Goal: Task Accomplishment & Management: Manage account settings

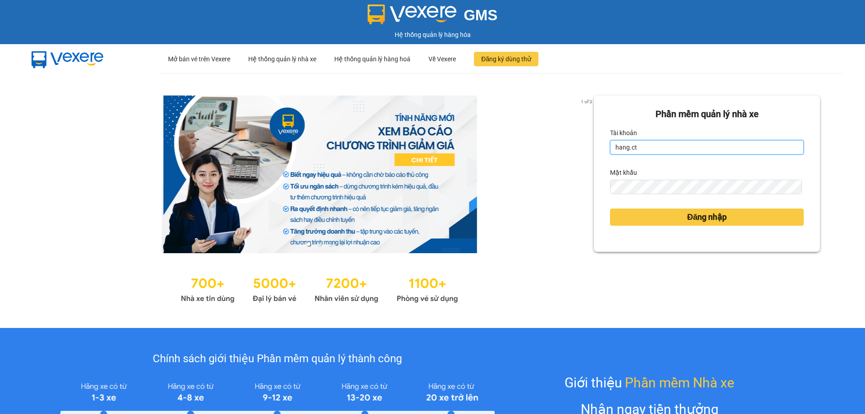
click at [636, 147] on input "hang.ct" at bounding box center [707, 147] width 194 height 14
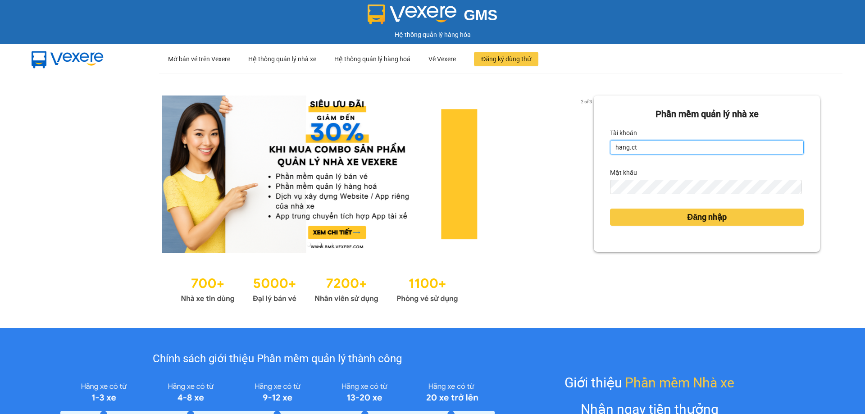
click at [643, 146] on input "hang.ct" at bounding box center [707, 147] width 194 height 14
type input "h"
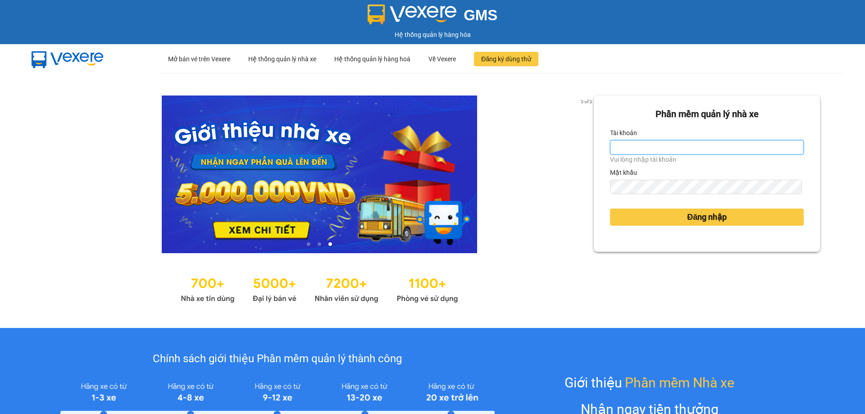
type input "nguyenhoa.ct"
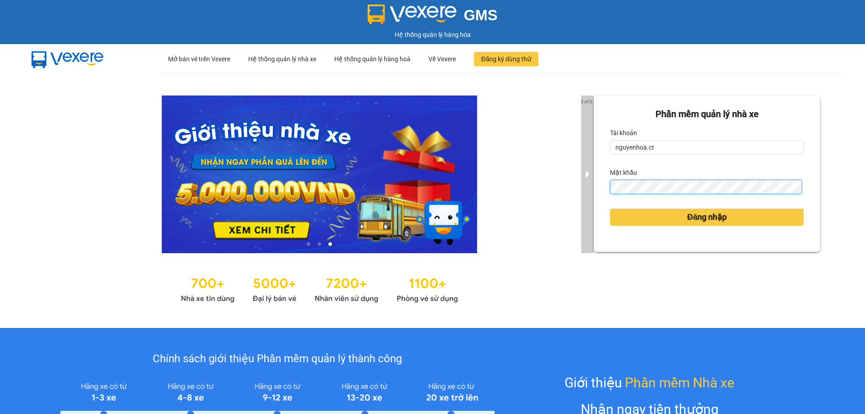
click at [586, 186] on div "3 of 3 Phần mềm quản lý nhà xe Tài khoản nguyenhoa.ct Mật khẩu Đăng nhập" at bounding box center [432, 200] width 865 height 255
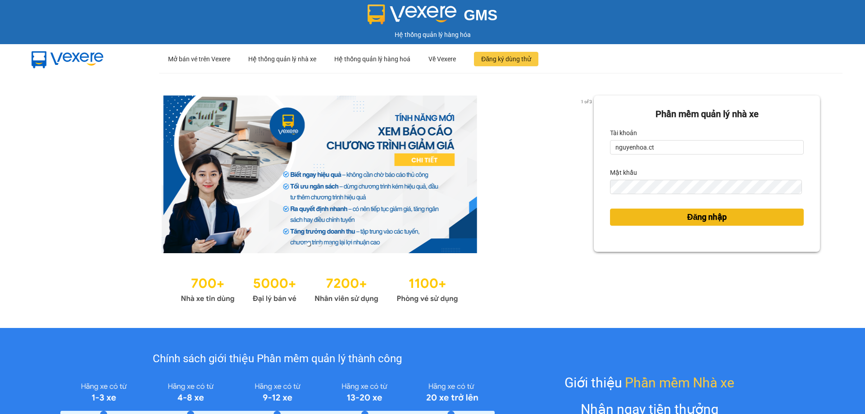
click at [679, 218] on button "Đăng nhập" at bounding box center [707, 217] width 194 height 17
click at [700, 220] on span "Đăng nhập" at bounding box center [707, 217] width 40 height 13
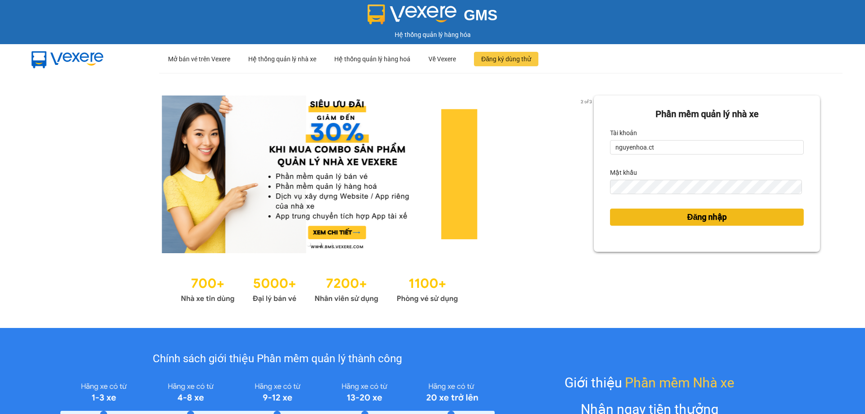
click at [687, 216] on span "Đăng nhập" at bounding box center [707, 217] width 40 height 13
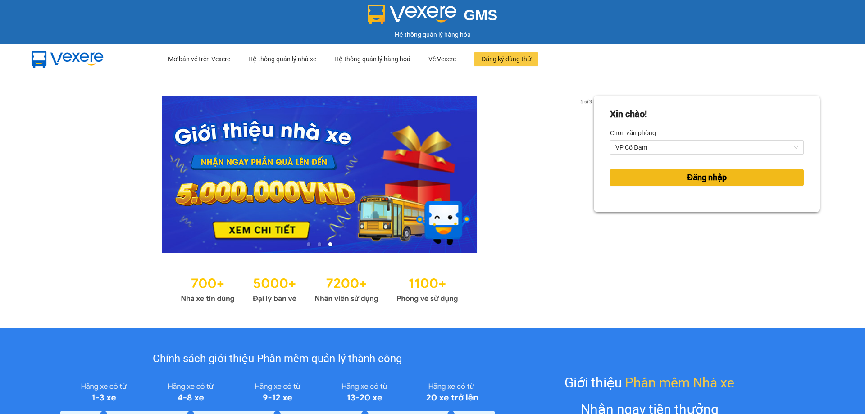
click at [695, 179] on span "Đăng nhập" at bounding box center [707, 177] width 40 height 13
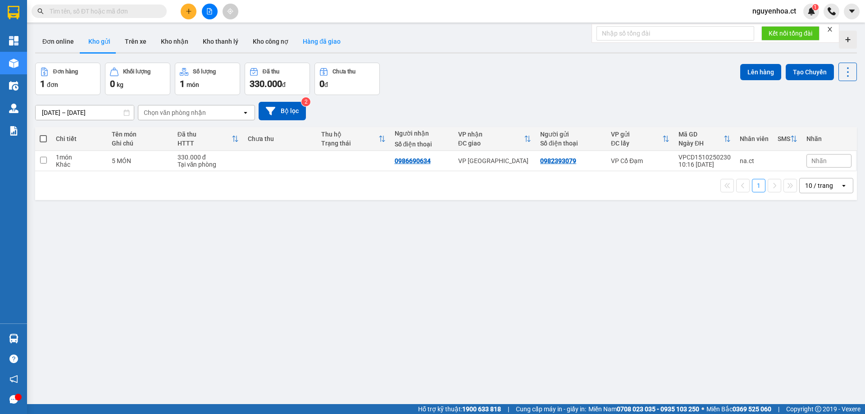
click at [306, 43] on button "Hàng đã giao" at bounding box center [321, 42] width 52 height 22
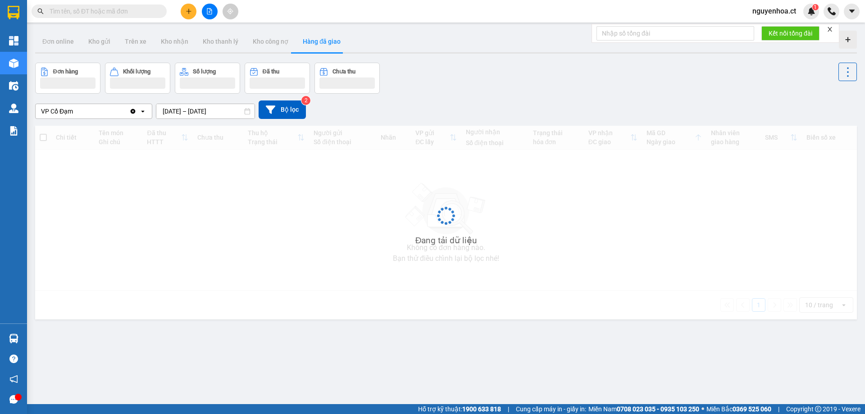
click at [131, 112] on icon "Clear value" at bounding box center [133, 111] width 5 height 5
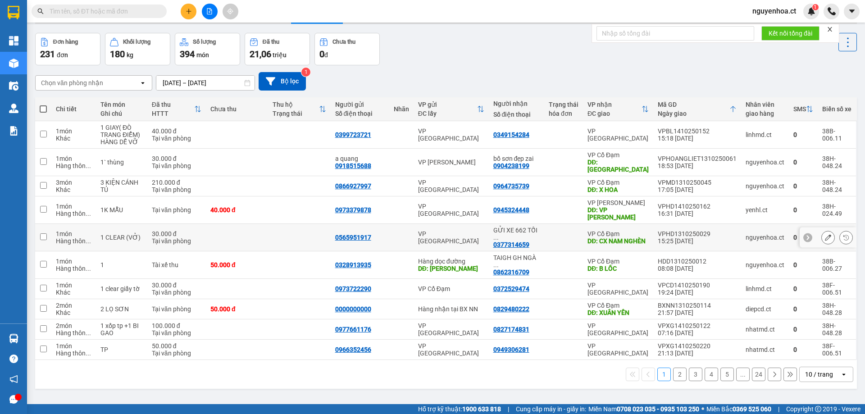
scroll to position [41, 0]
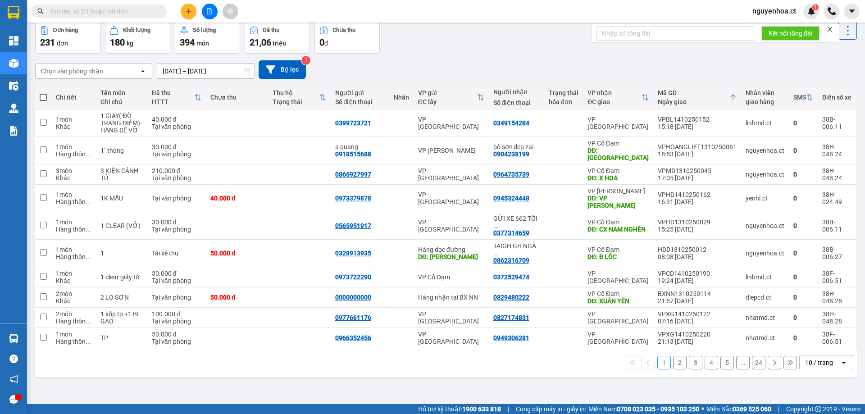
click at [816, 358] on div "10 / trang" at bounding box center [819, 362] width 28 height 9
click at [813, 320] on span "100 / trang" at bounding box center [815, 321] width 32 height 9
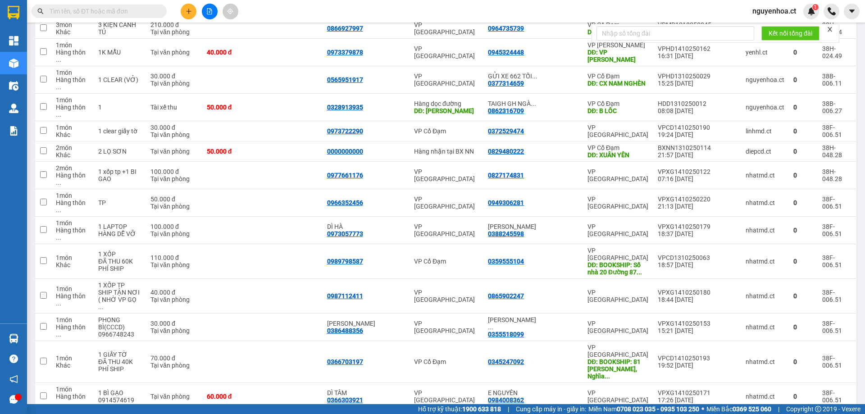
scroll to position [0, 0]
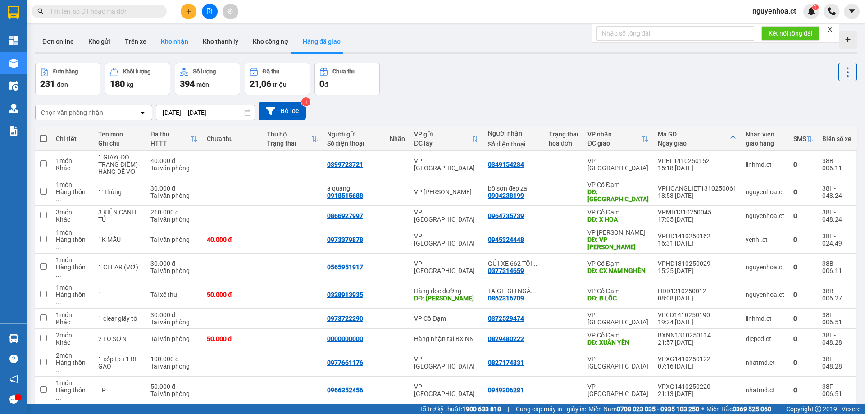
click at [168, 46] on button "Kho nhận" at bounding box center [175, 42] width 42 height 22
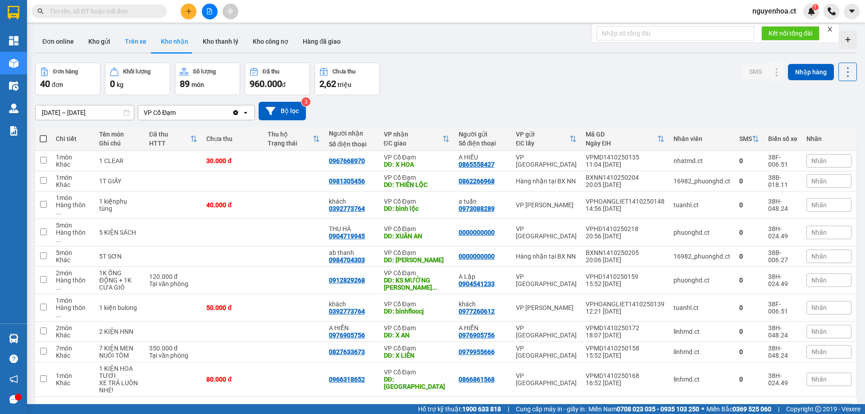
click at [135, 44] on button "Trên xe" at bounding box center [136, 42] width 36 height 22
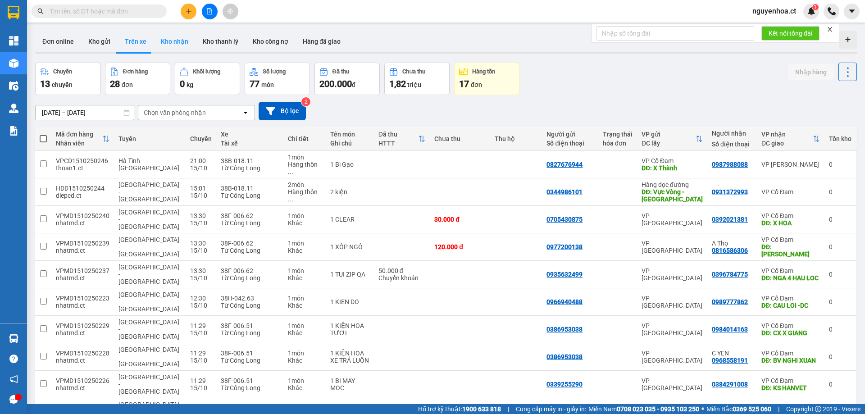
click at [173, 42] on button "Kho nhận" at bounding box center [175, 42] width 42 height 22
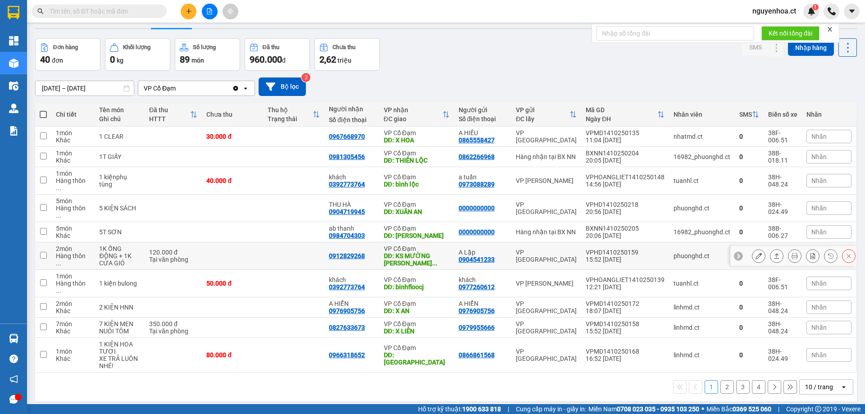
scroll to position [41, 0]
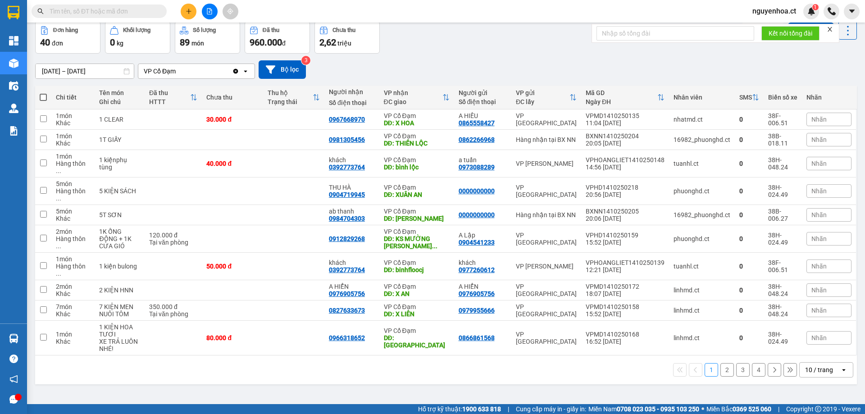
click at [722, 363] on button "2" at bounding box center [727, 370] width 14 height 14
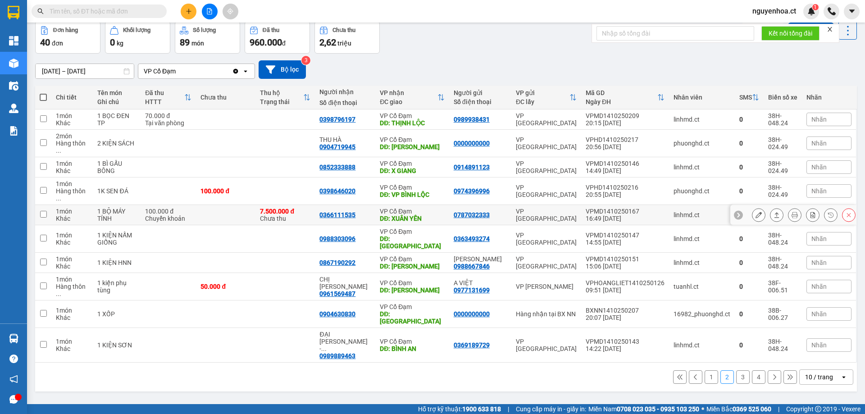
click at [755, 212] on icon at bounding box center [758, 215] width 6 height 6
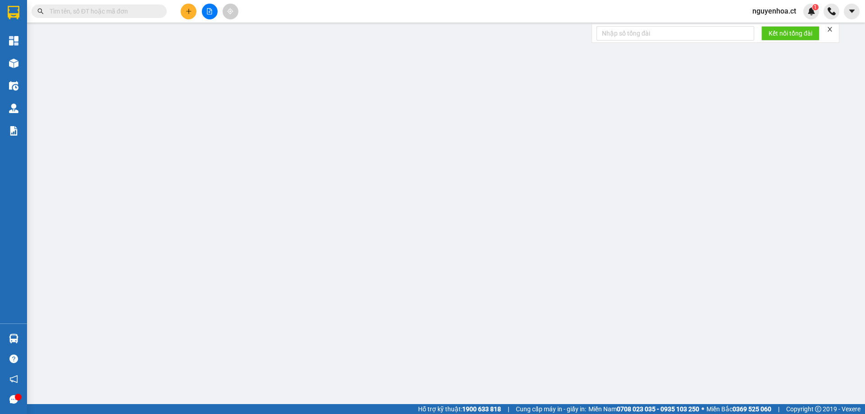
type input "0787032333"
type input "0366111535"
type input "XUÂN YÊN"
type input "0"
type input "100.000"
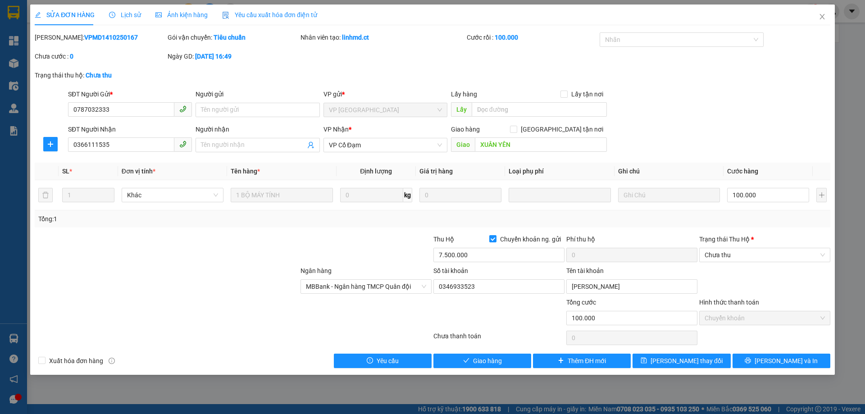
click at [123, 18] on span "Lịch sử" at bounding box center [125, 14] width 32 height 7
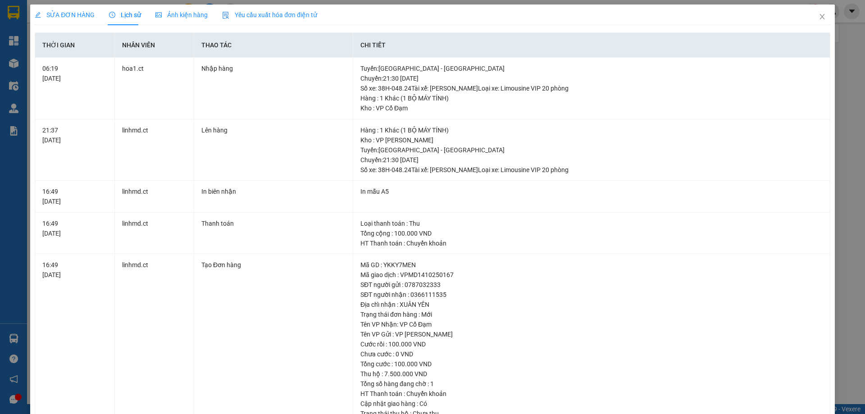
click at [73, 17] on span "SỬA ĐƠN HÀNG" at bounding box center [65, 14] width 60 height 7
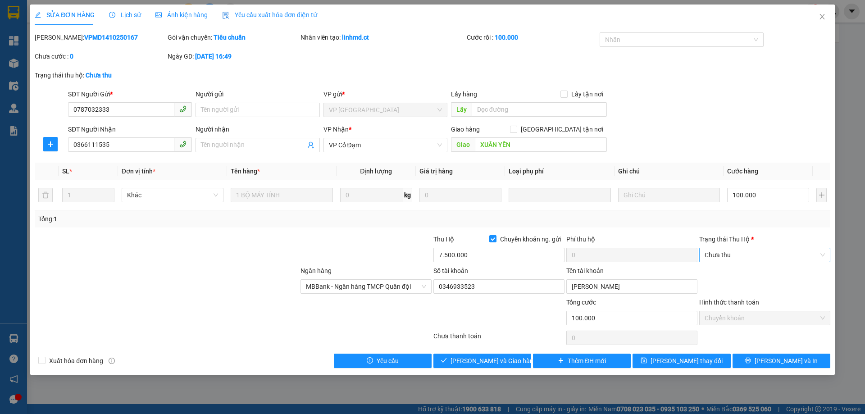
click at [716, 255] on span "Chưa thu" at bounding box center [764, 255] width 120 height 14
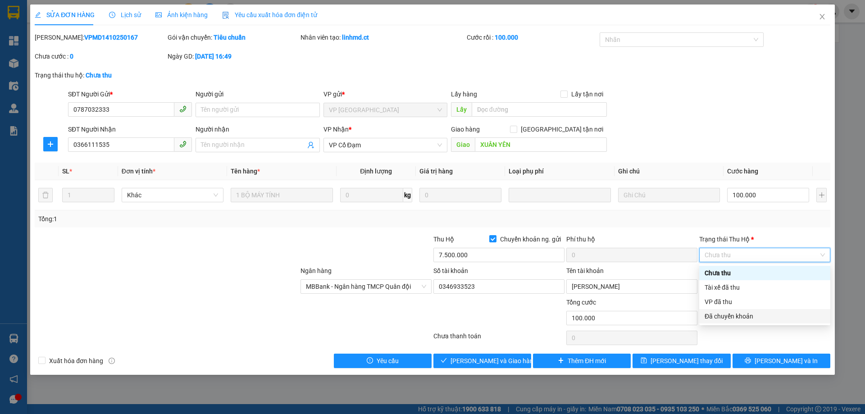
drag, startPoint x: 734, startPoint y: 318, endPoint x: 688, endPoint y: 319, distance: 45.5
click at [733, 318] on div "Đã chuyển khoản" at bounding box center [764, 316] width 120 height 10
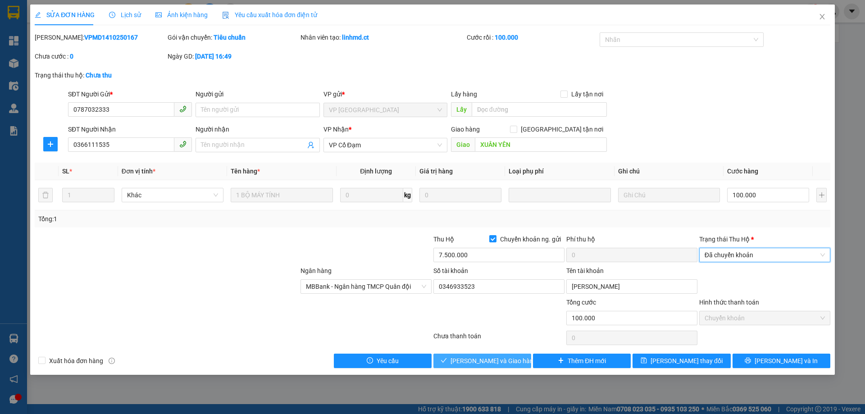
drag, startPoint x: 495, startPoint y: 359, endPoint x: 513, endPoint y: 350, distance: 20.4
click at [495, 358] on span "[PERSON_NAME] và Giao hàng" at bounding box center [493, 361] width 86 height 10
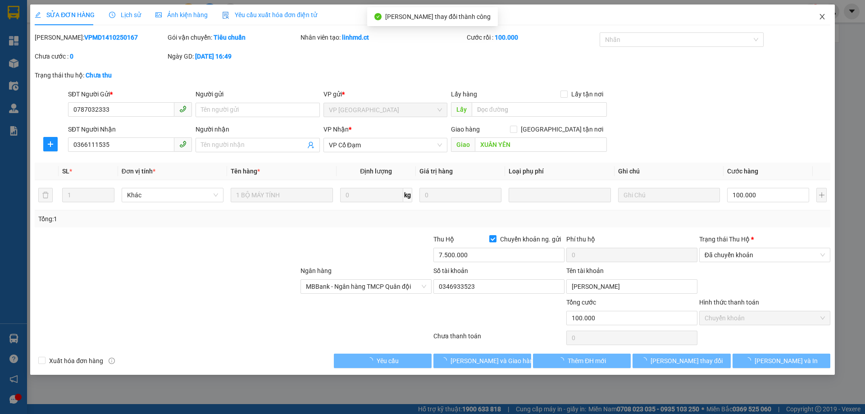
click at [821, 17] on icon "close" at bounding box center [821, 16] width 7 height 7
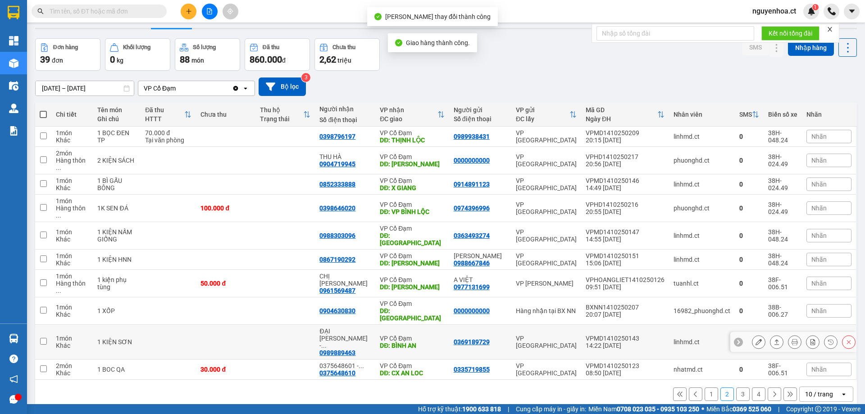
scroll to position [41, 0]
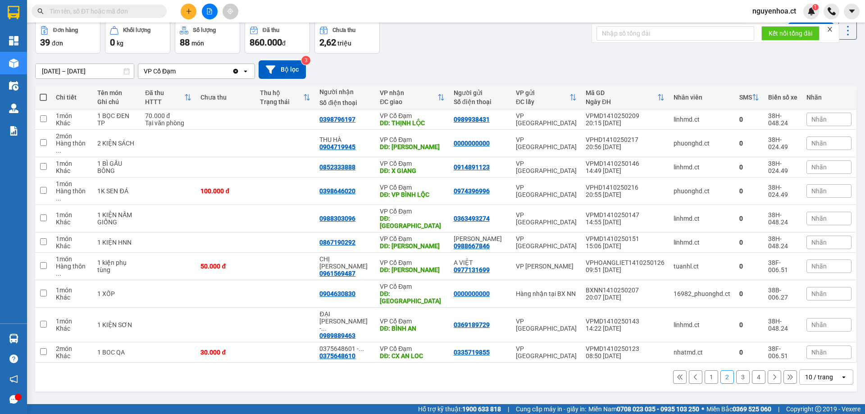
click at [736, 370] on button "3" at bounding box center [743, 377] width 14 height 14
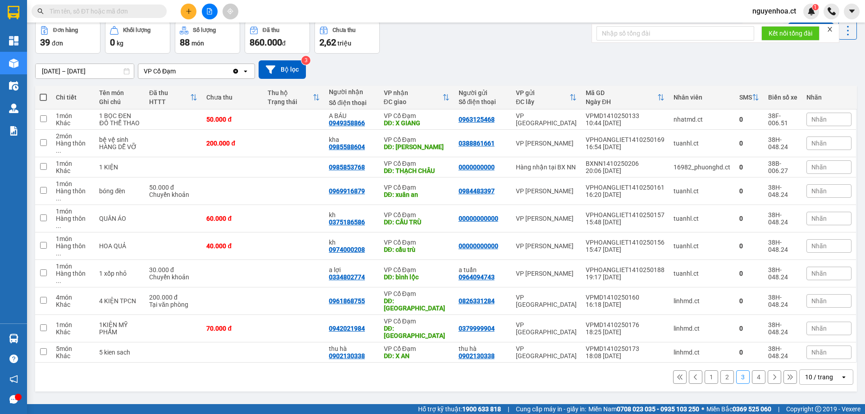
click at [753, 370] on button "4" at bounding box center [759, 377] width 14 height 14
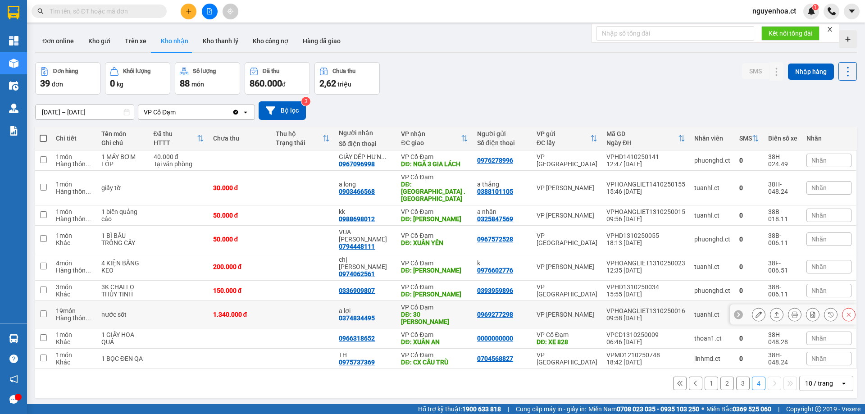
scroll to position [0, 0]
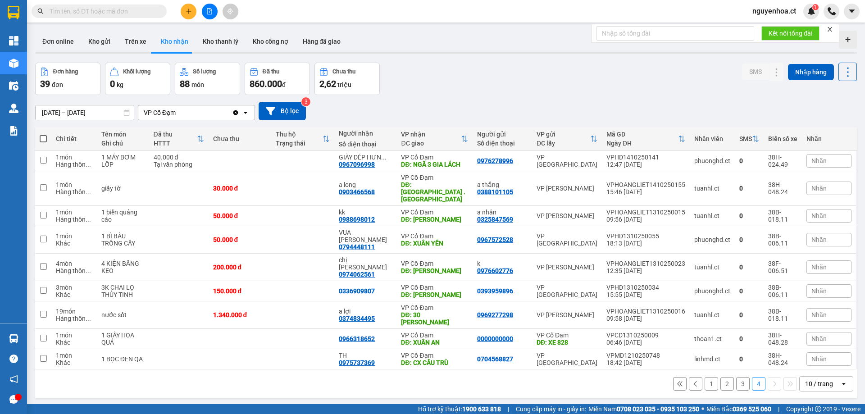
click at [234, 114] on icon "Clear value" at bounding box center [235, 112] width 5 height 5
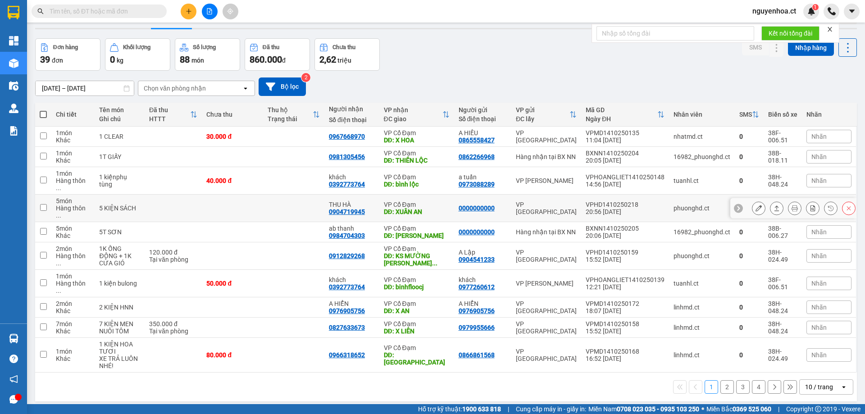
scroll to position [41, 0]
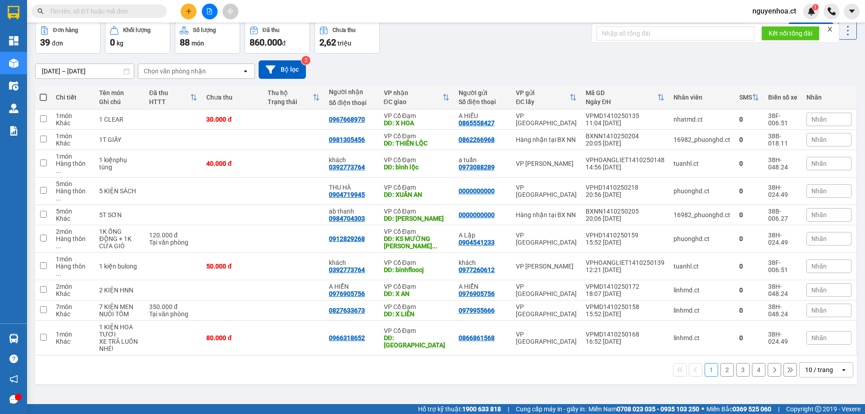
click at [720, 363] on button "2" at bounding box center [727, 370] width 14 height 14
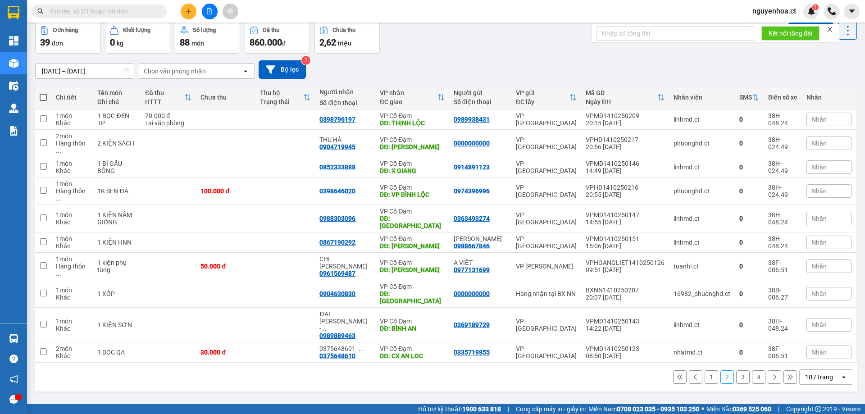
click at [738, 370] on button "3" at bounding box center [743, 377] width 14 height 14
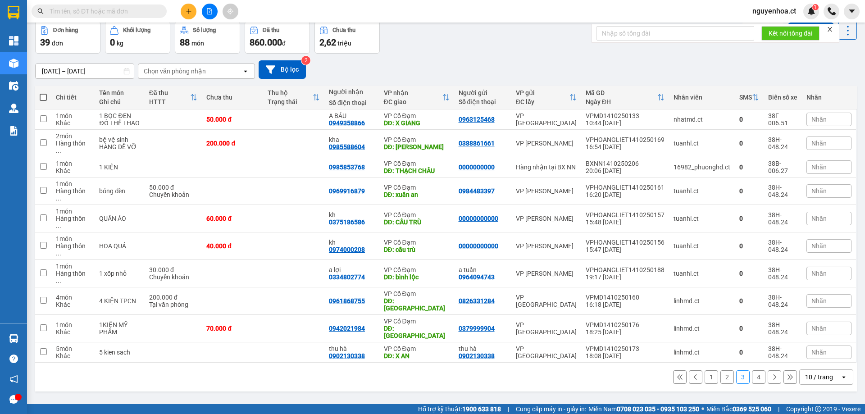
click at [752, 370] on button "4" at bounding box center [759, 377] width 14 height 14
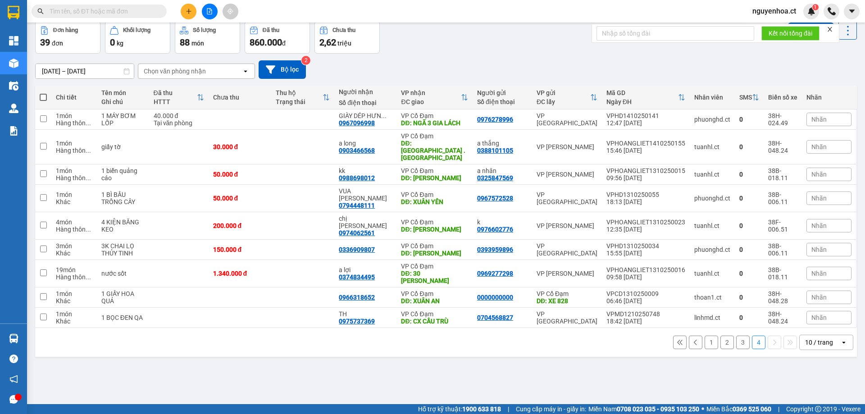
click at [736, 336] on button "3" at bounding box center [743, 343] width 14 height 14
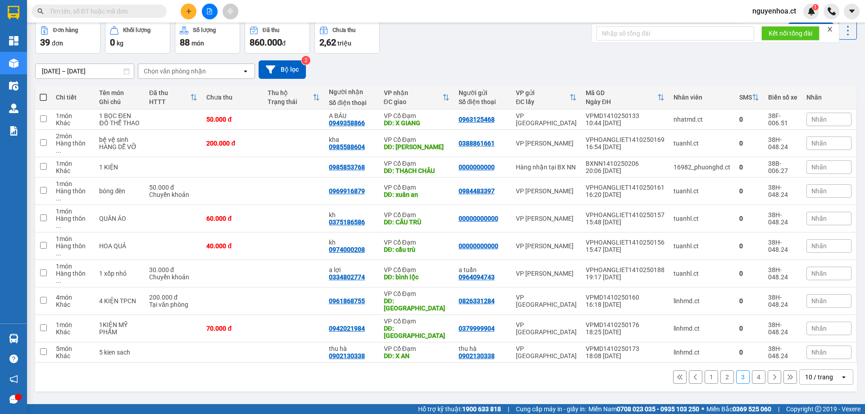
click at [753, 370] on button "4" at bounding box center [759, 377] width 14 height 14
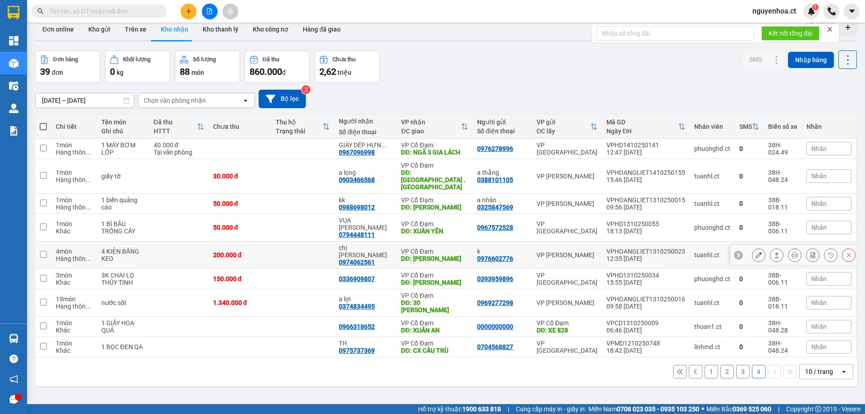
scroll to position [0, 0]
